Goal: Information Seeking & Learning: Learn about a topic

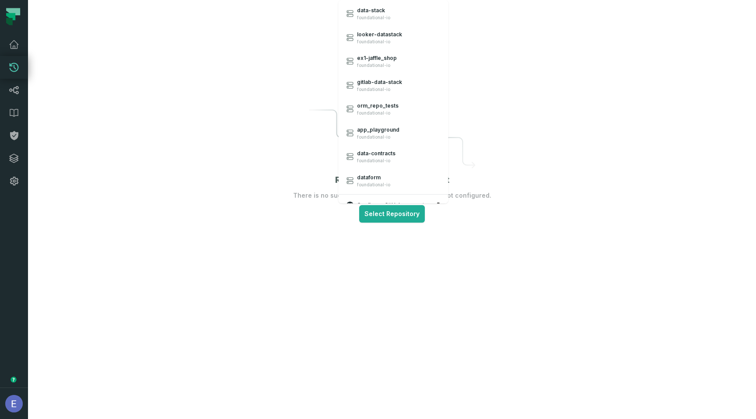
click at [284, 150] on html "Merge Requests Dashboard Lineage Data Catalog Policies Integrations Settings El…" at bounding box center [378, 209] width 756 height 419
click at [367, 211] on html "Merge Requests Dashboard Lineage Data Catalog Policies Integrations Settings El…" at bounding box center [378, 209] width 756 height 419
click at [377, 14] on span "data-stack" at bounding box center [373, 10] width 33 height 7
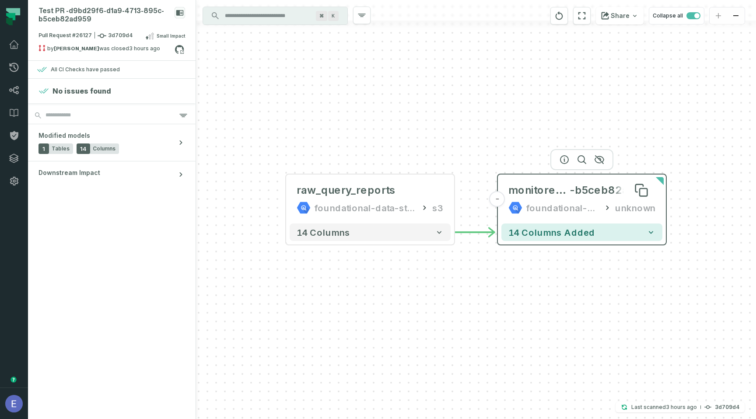
click at [542, 192] on span "monitored_table_d9bd29f6-d1a9-4713-895c" at bounding box center [538, 190] width 61 height 14
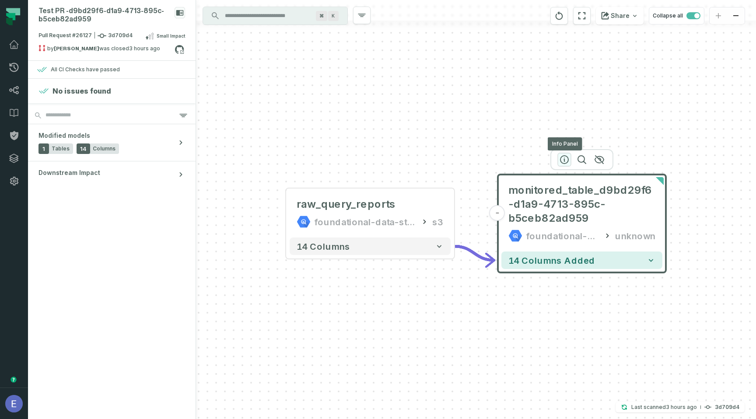
click at [562, 160] on icon "button" at bounding box center [564, 159] width 10 height 10
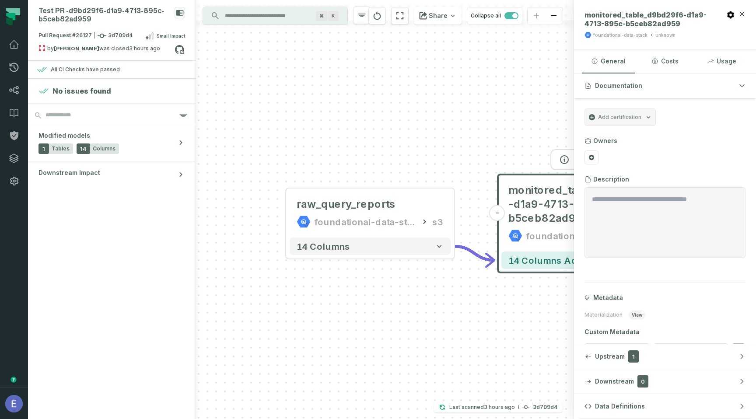
scroll to position [24, 0]
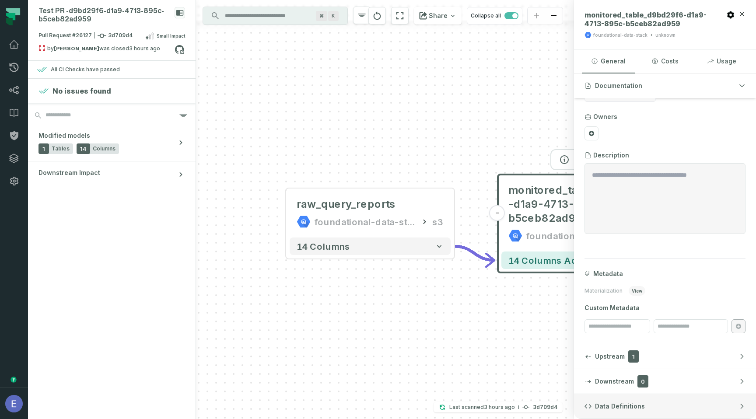
click at [621, 412] on button "Data Definitions" at bounding box center [665, 406] width 182 height 24
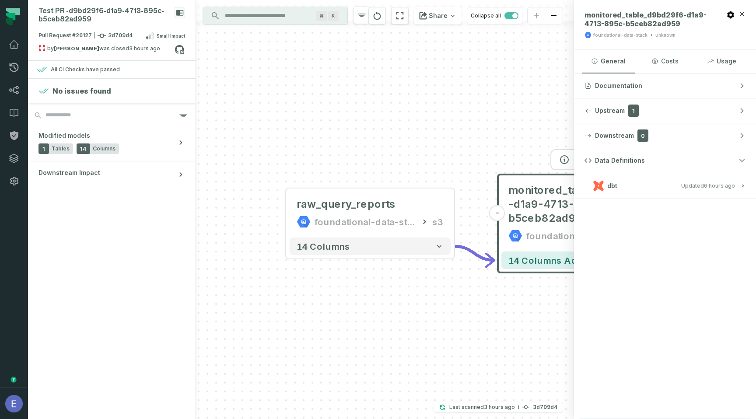
click at [656, 187] on button "dbt Updated 9/14/2025, 2:04:07 PM" at bounding box center [664, 186] width 161 height 12
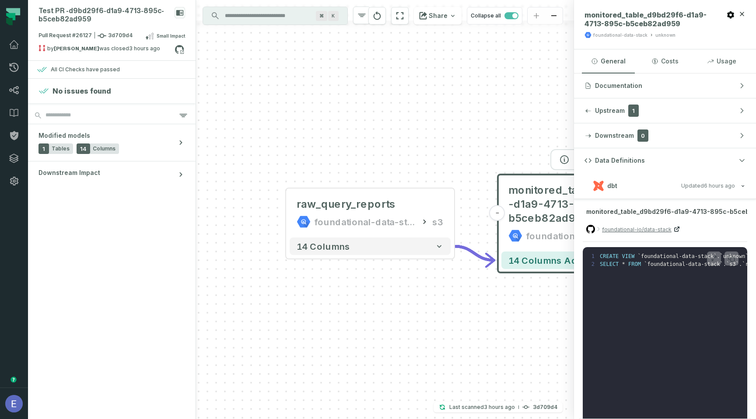
click at [659, 230] on span "foundational-io/data-stack" at bounding box center [637, 229] width 70 height 8
click at [621, 278] on pre "1 CREATE VIEW ` foundational-data-stack ` . ` unknown ` . ` monitored_table_d9b…" at bounding box center [664, 334] width 164 height 175
